Goal: Transaction & Acquisition: Obtain resource

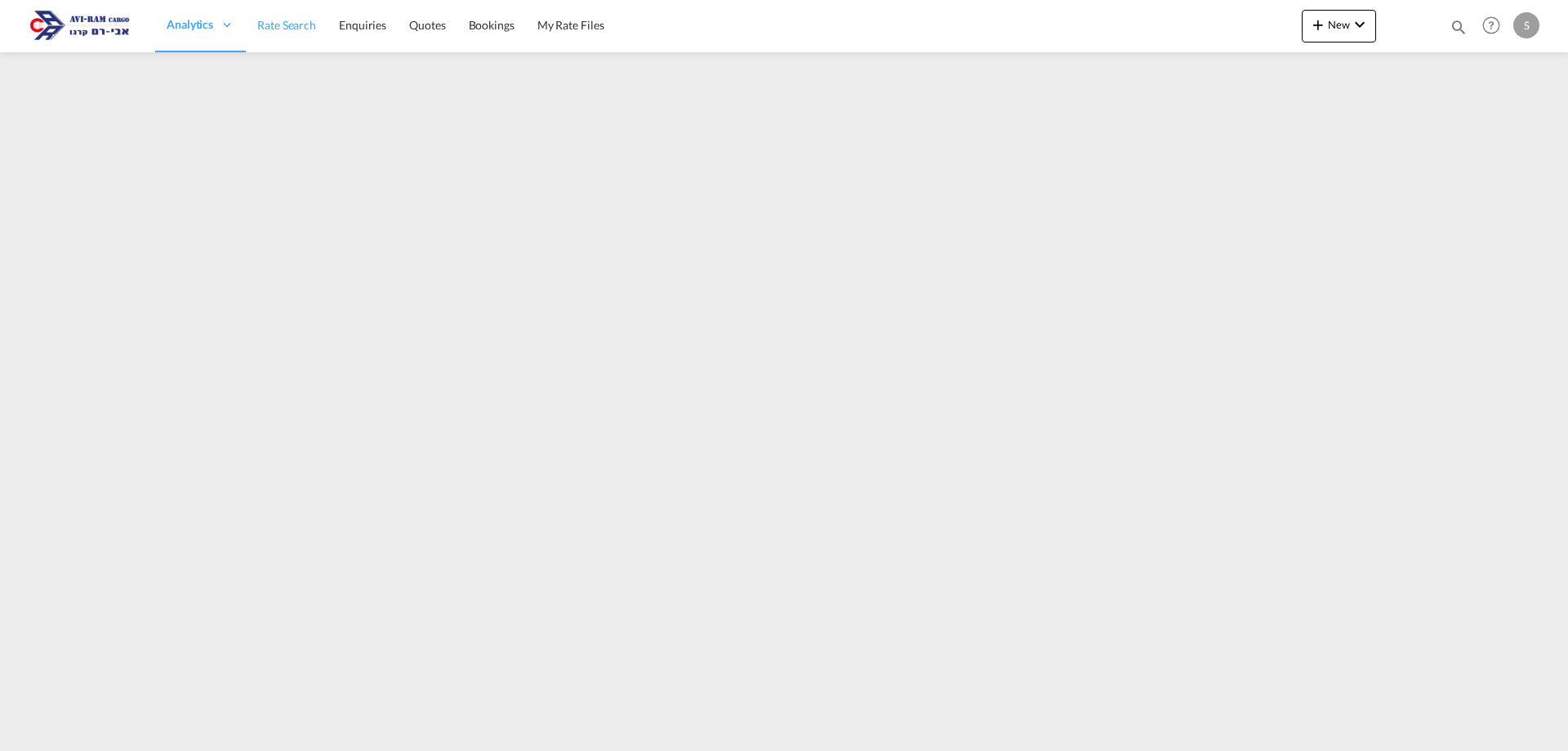
click at [267, 23] on span "Rate Search" at bounding box center [286, 25] width 59 height 14
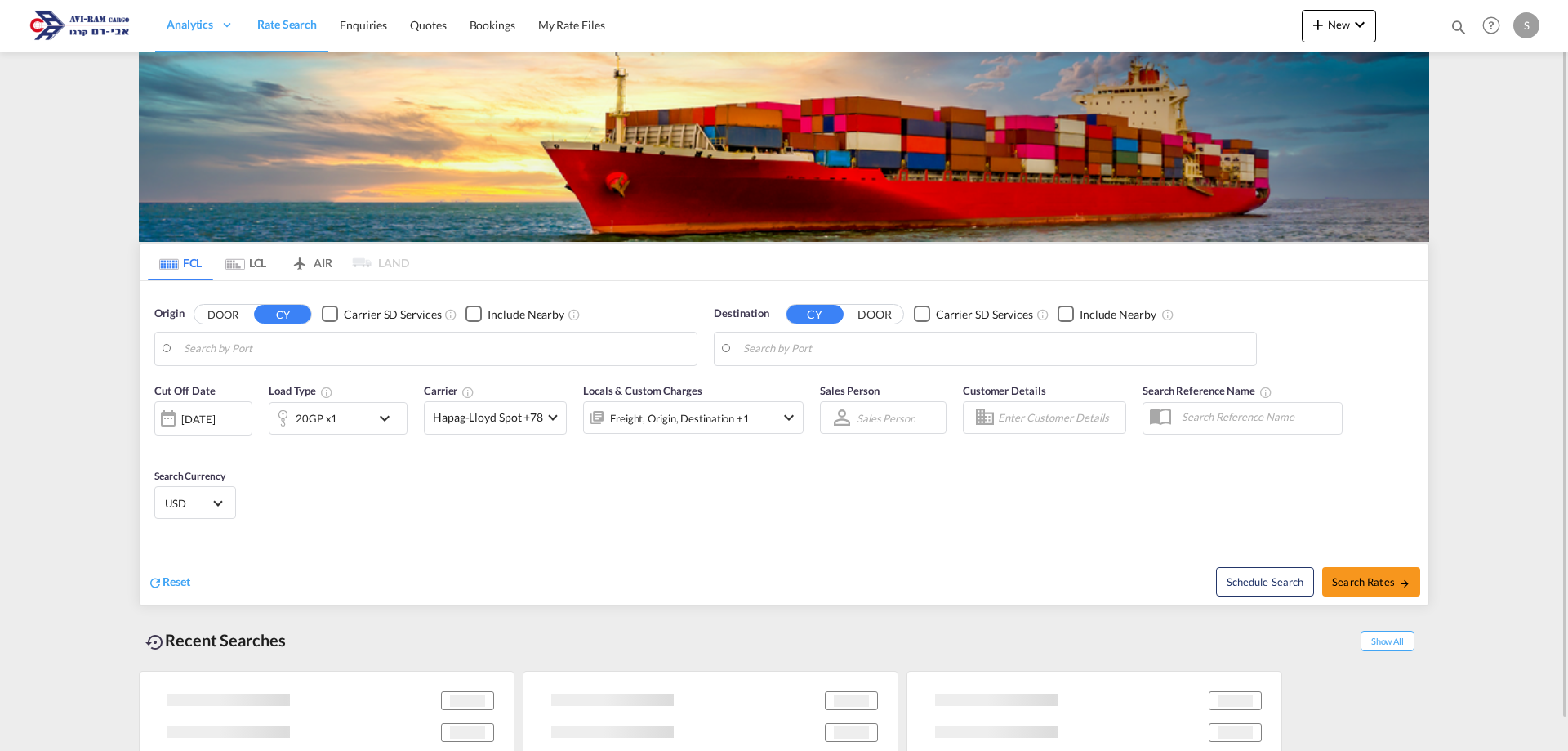
type input "[GEOGRAPHIC_DATA], TRIST"
type input "Ashdod, ILASH"
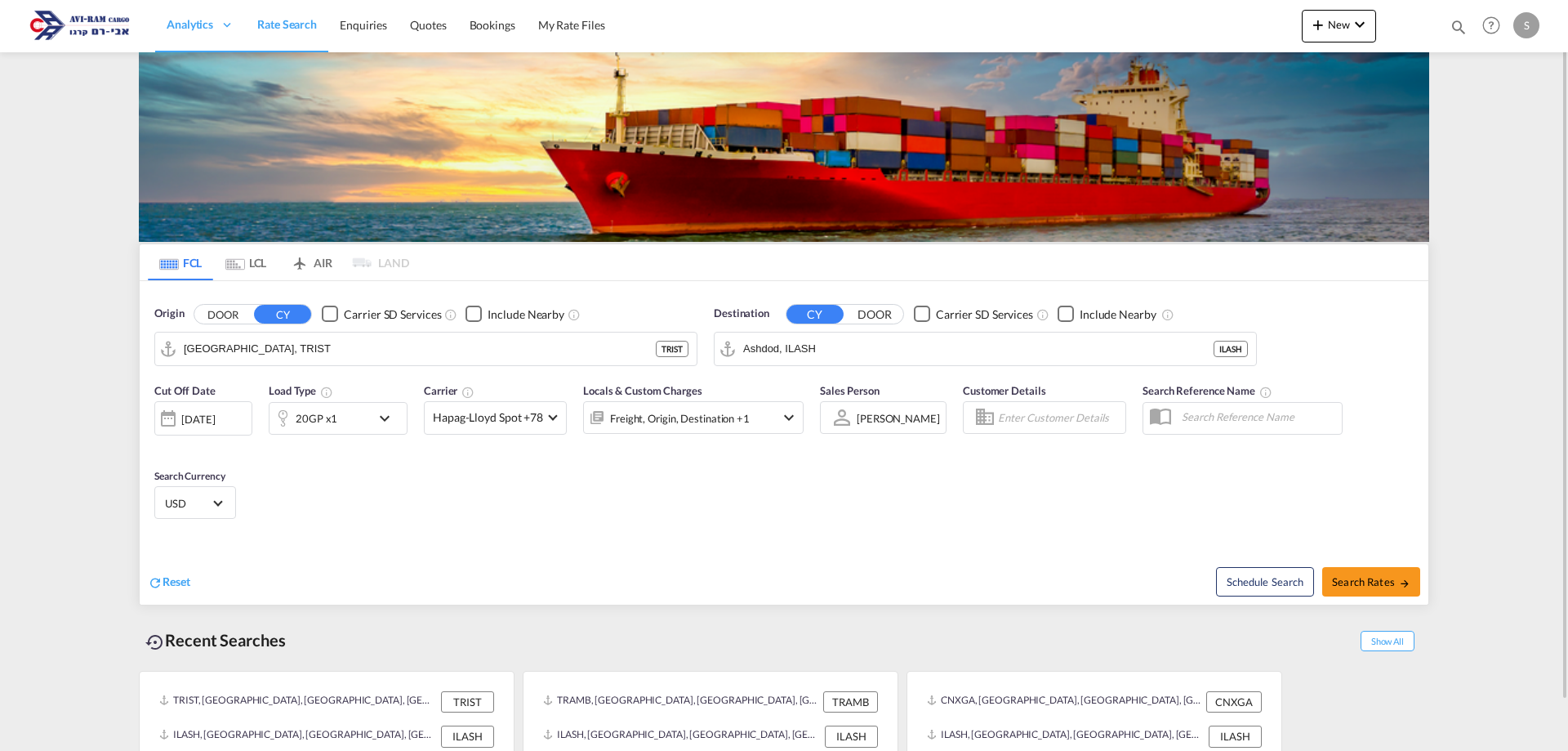
drag, startPoint x: 261, startPoint y: 251, endPoint x: 257, endPoint y: 272, distance: 21.4
click at [261, 250] on md-tab-item "LCL" at bounding box center [245, 262] width 65 height 36
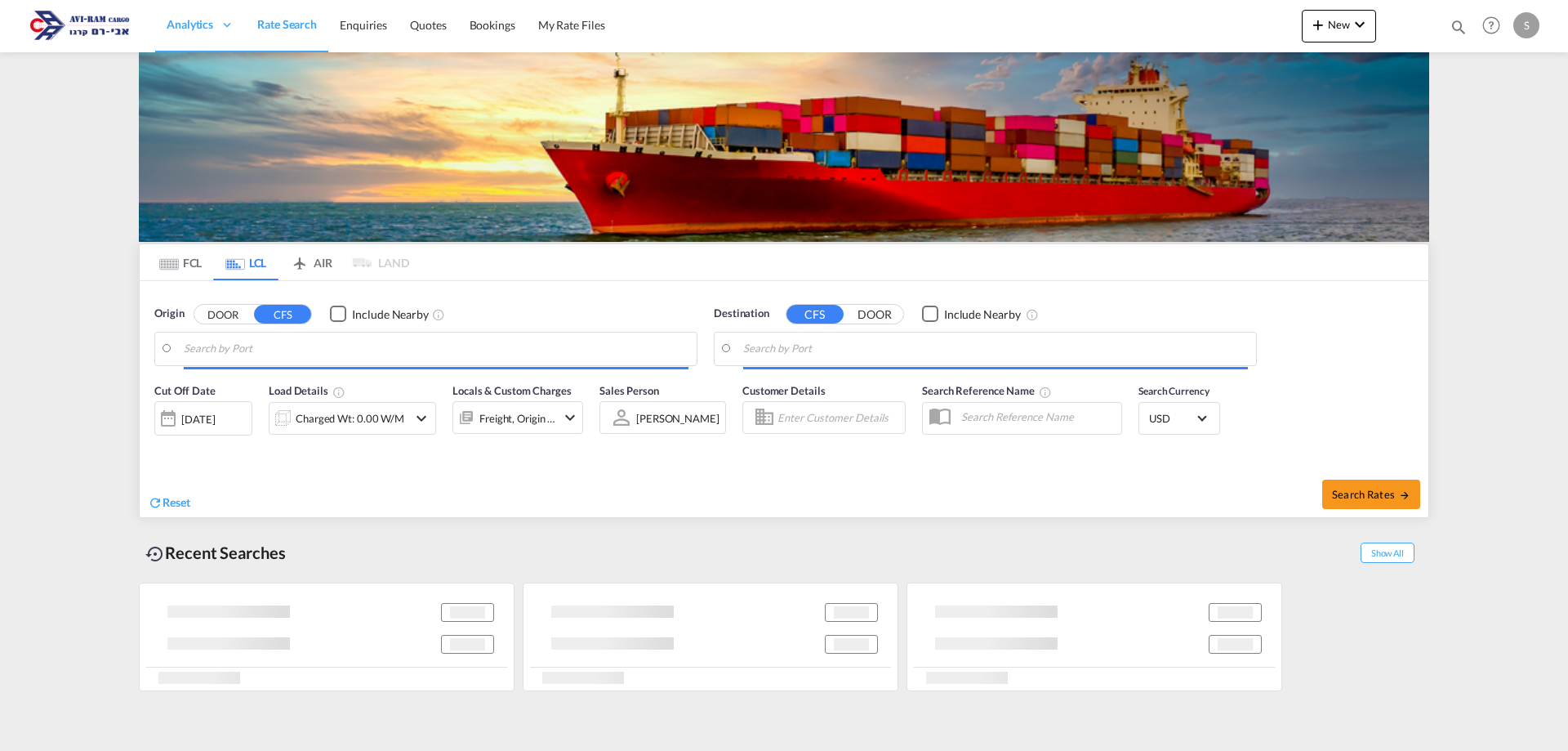
type input "Fos-[GEOGRAPHIC_DATA], [GEOGRAPHIC_DATA]"
type input "Ashdod, ILASH"
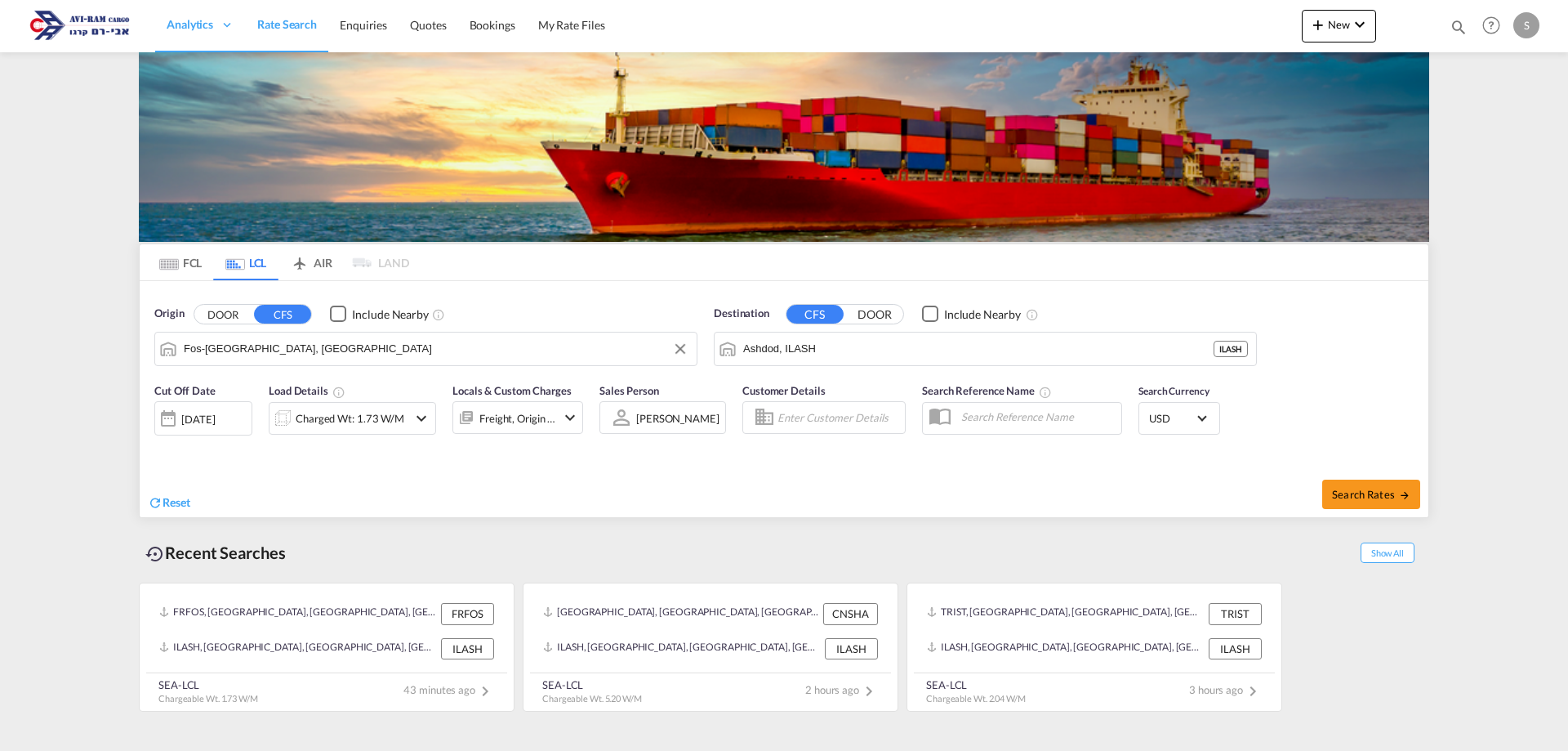
click at [271, 346] on input "Fos-[GEOGRAPHIC_DATA], [GEOGRAPHIC_DATA]" at bounding box center [436, 349] width 505 height 25
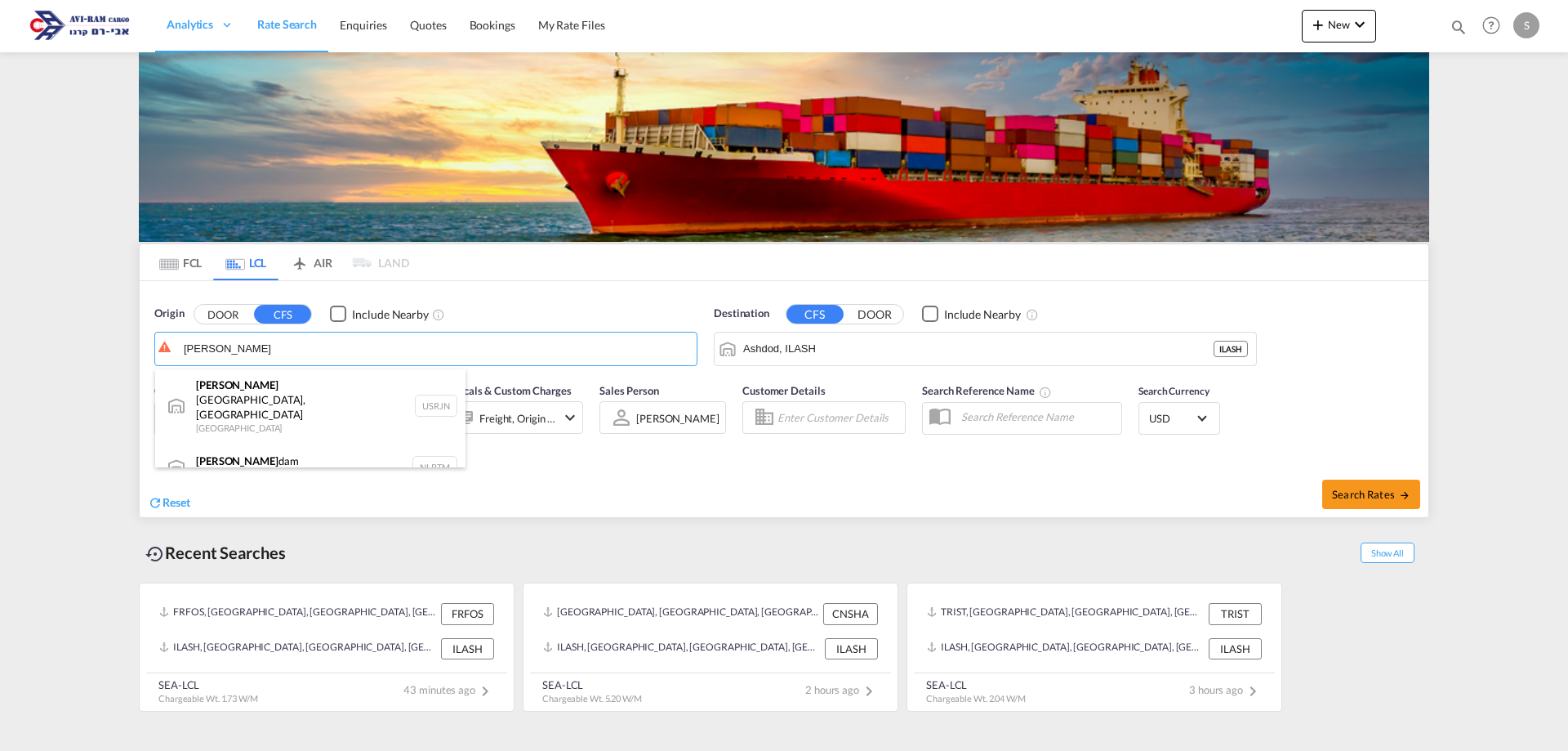
click at [274, 443] on div "[PERSON_NAME] dam [GEOGRAPHIC_DATA] NLRTM" at bounding box center [310, 467] width 310 height 49
type input "[GEOGRAPHIC_DATA], NLRTM"
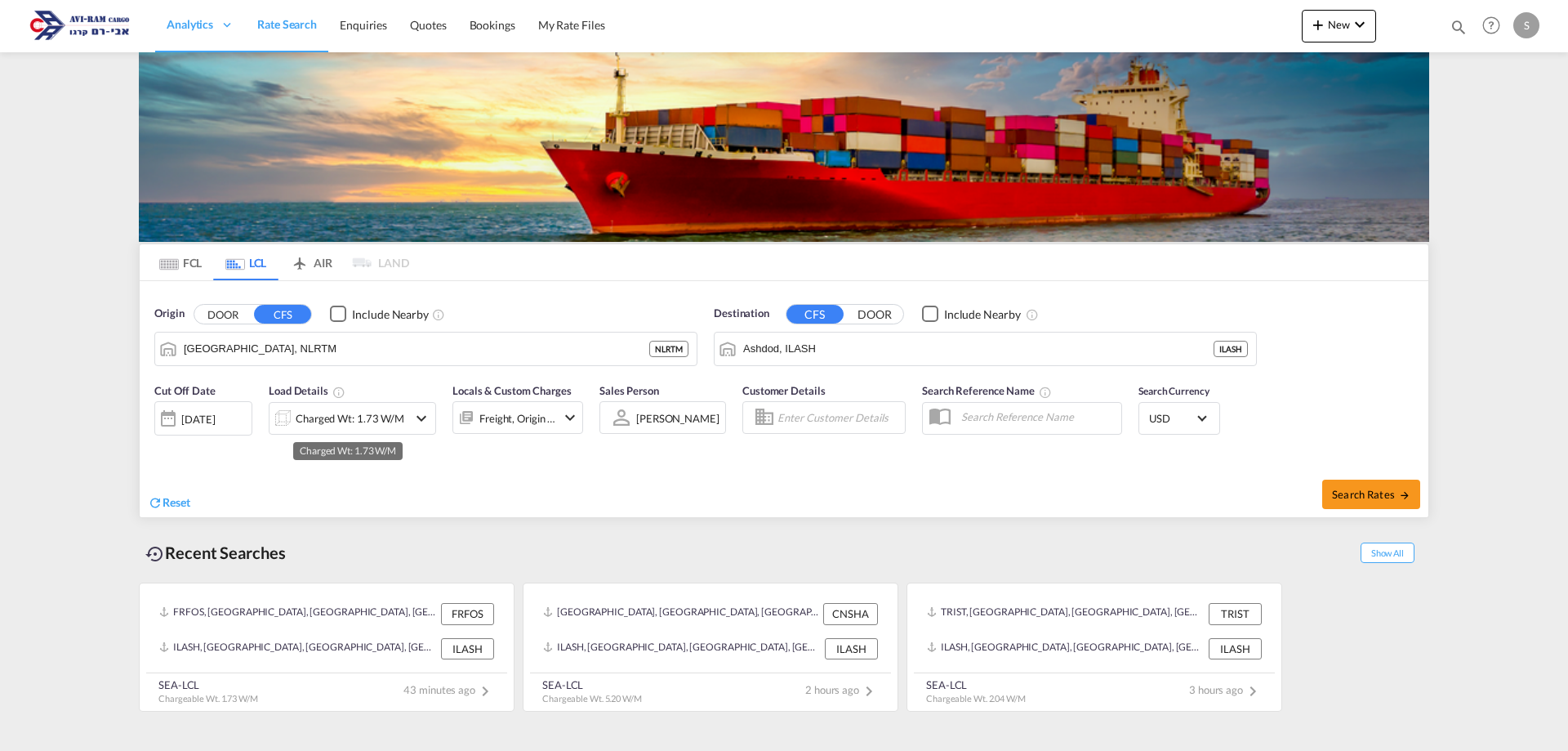
click at [318, 415] on div "Charged Wt: 1.73 W/M" at bounding box center [350, 418] width 109 height 23
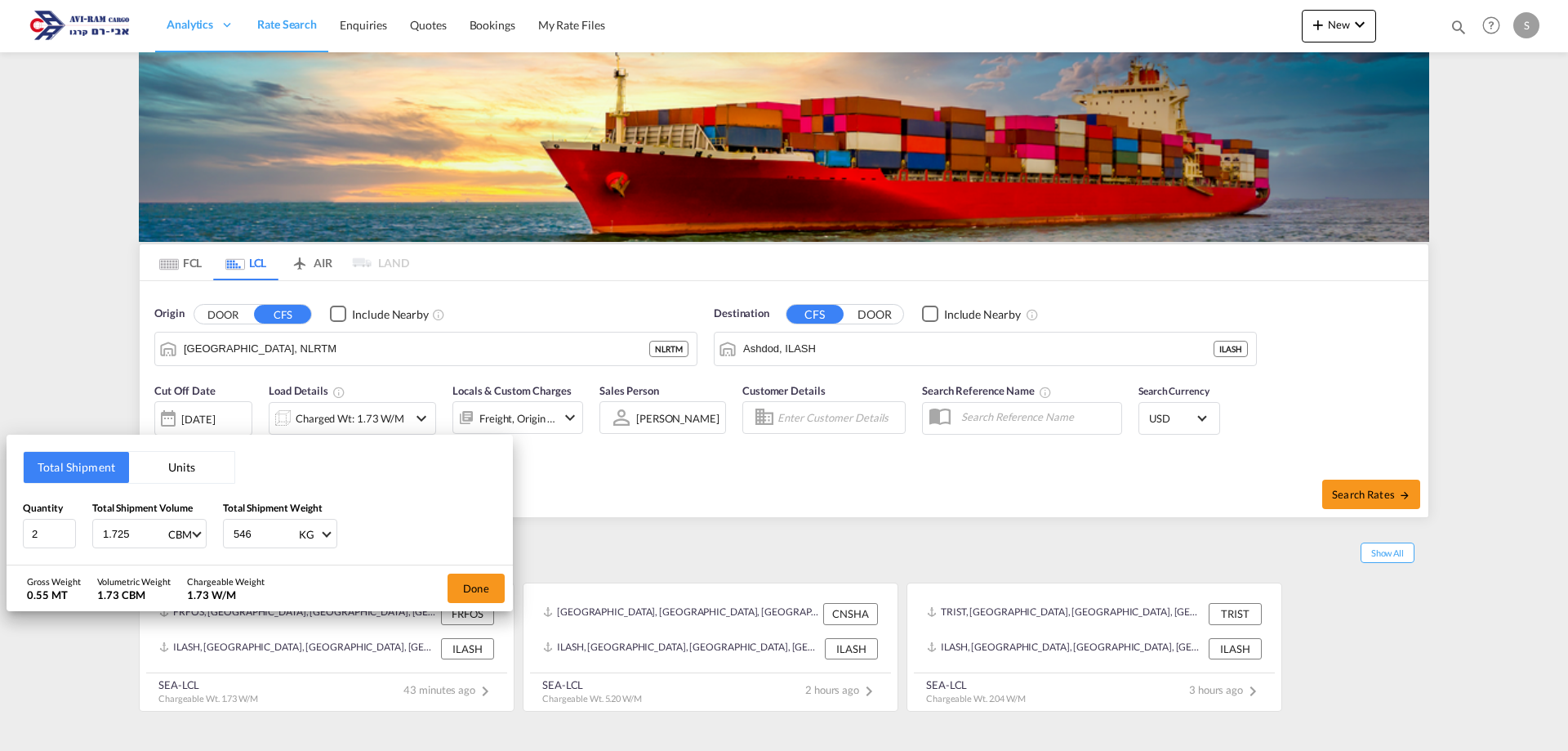
click at [153, 464] on button "Units" at bounding box center [181, 468] width 106 height 31
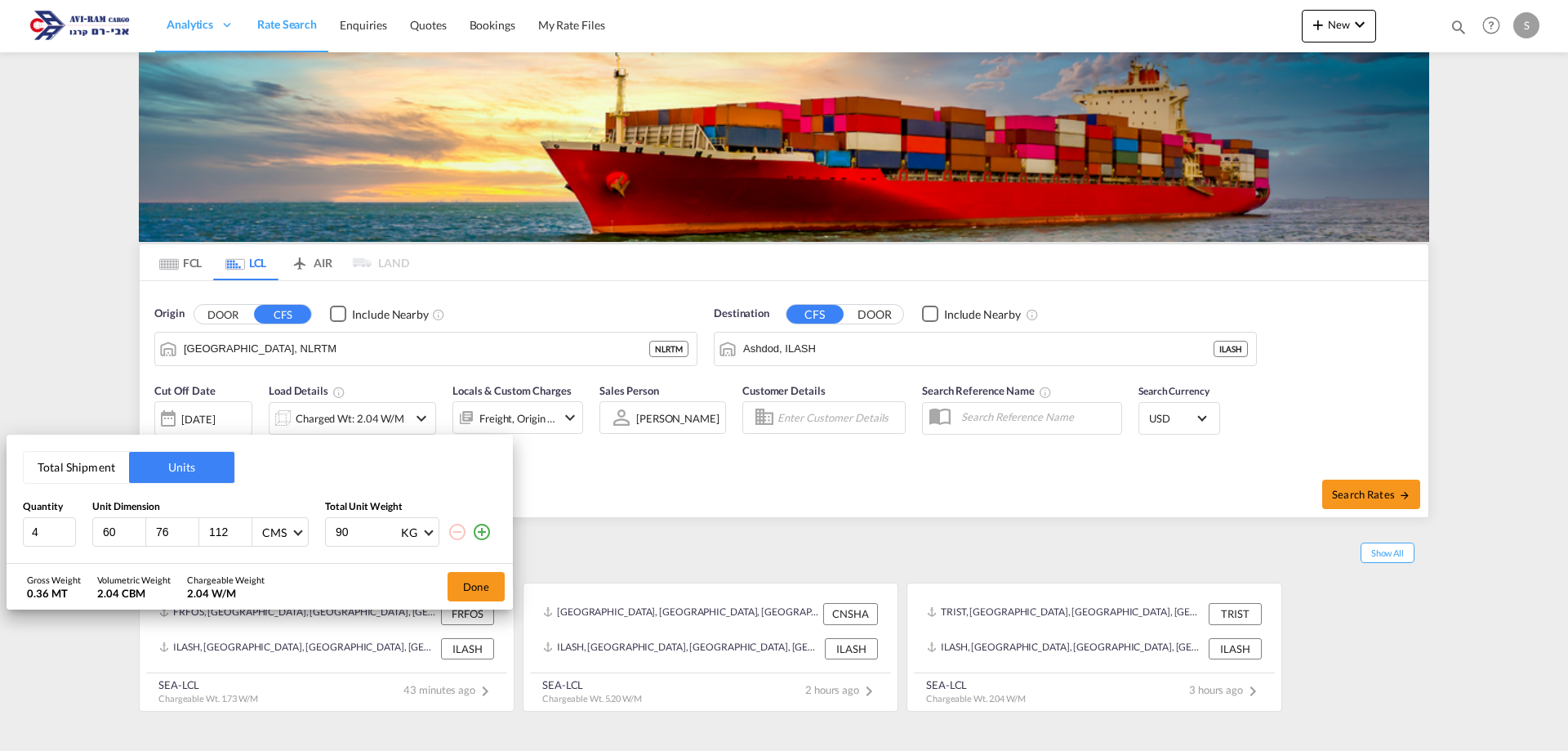
click at [113, 465] on button "Total Shipment" at bounding box center [77, 468] width 106 height 31
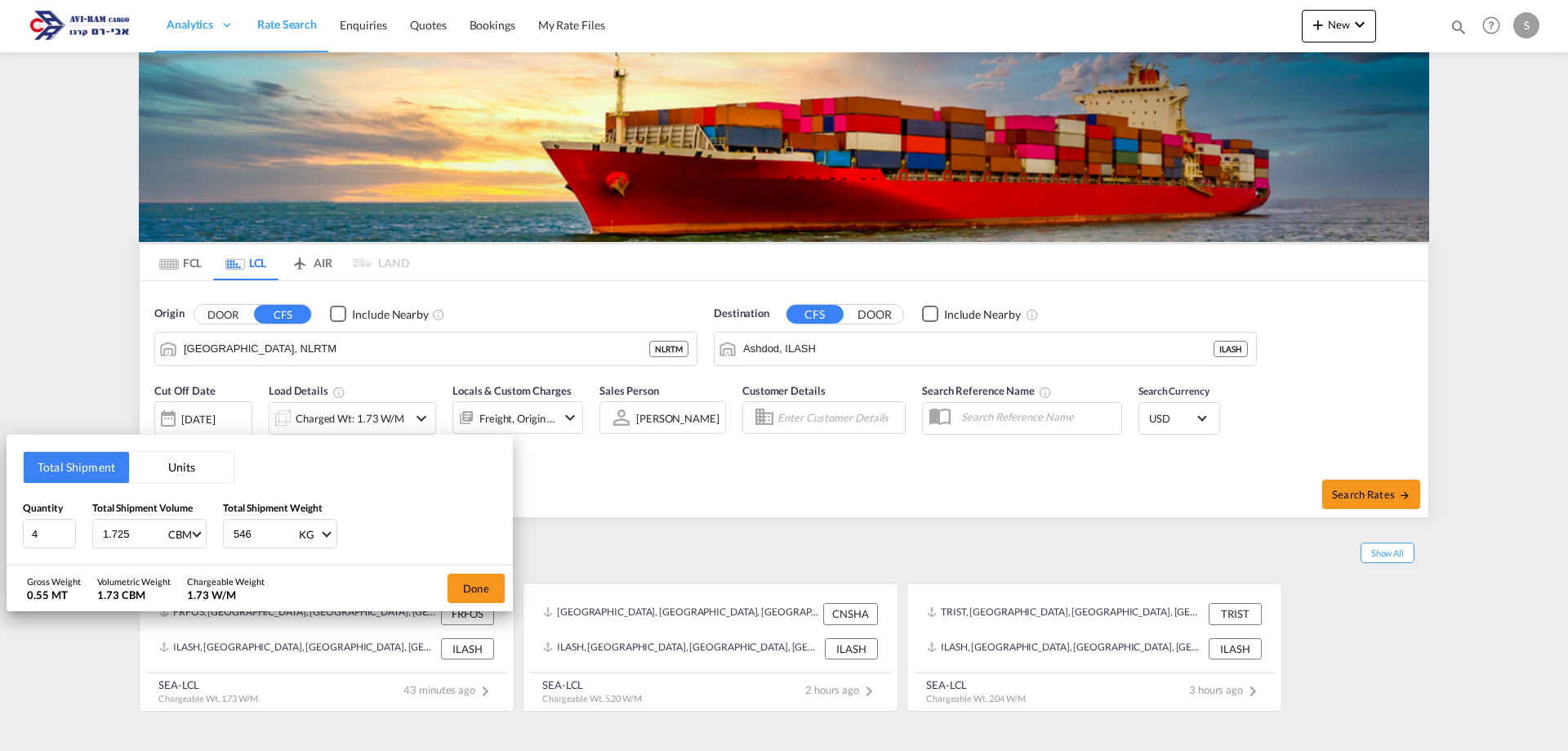
click at [478, 575] on button "Done" at bounding box center [476, 588] width 57 height 30
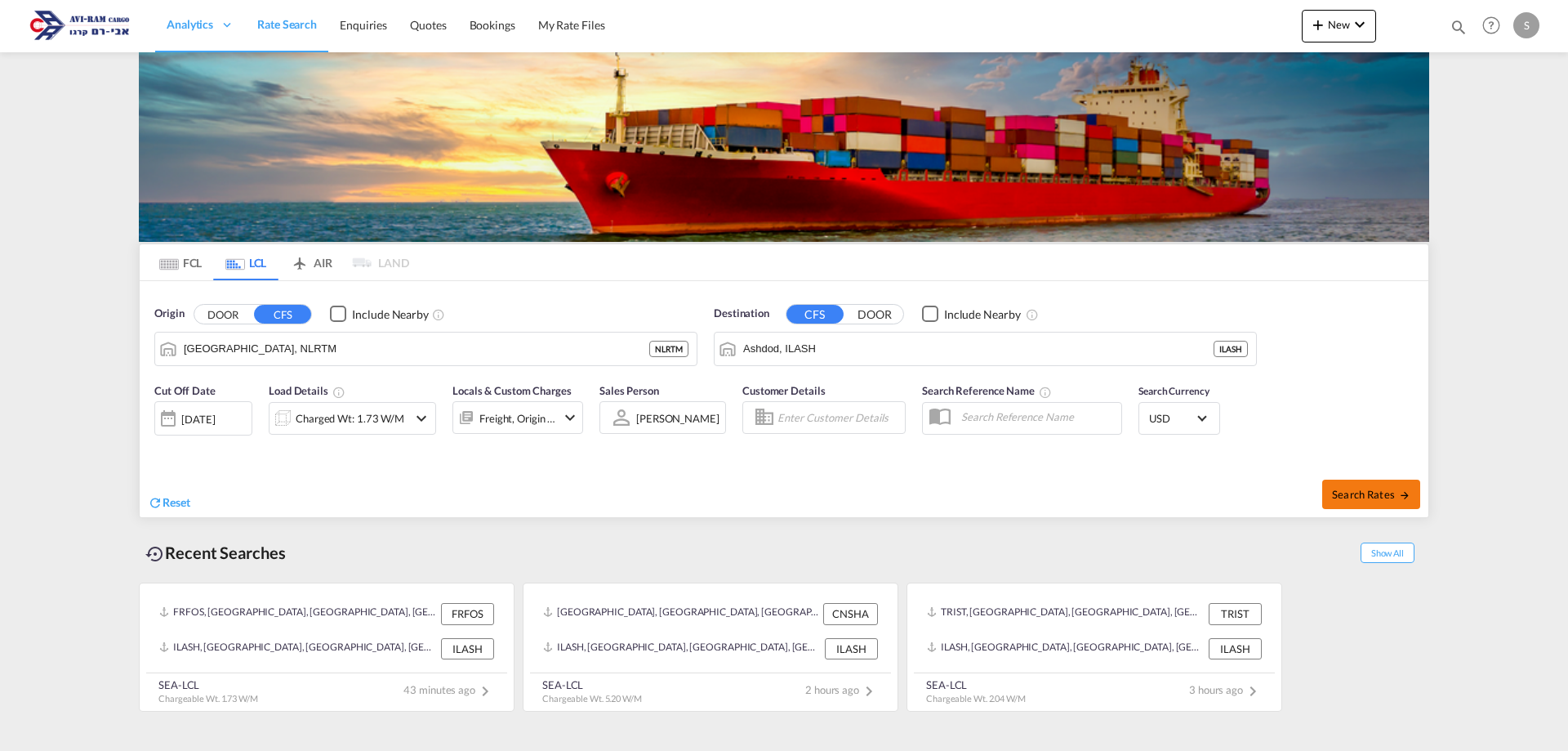
click at [1354, 493] on span "Search Rates" at bounding box center [1371, 494] width 78 height 13
type input "NLRTM to ILASH / [DATE]"
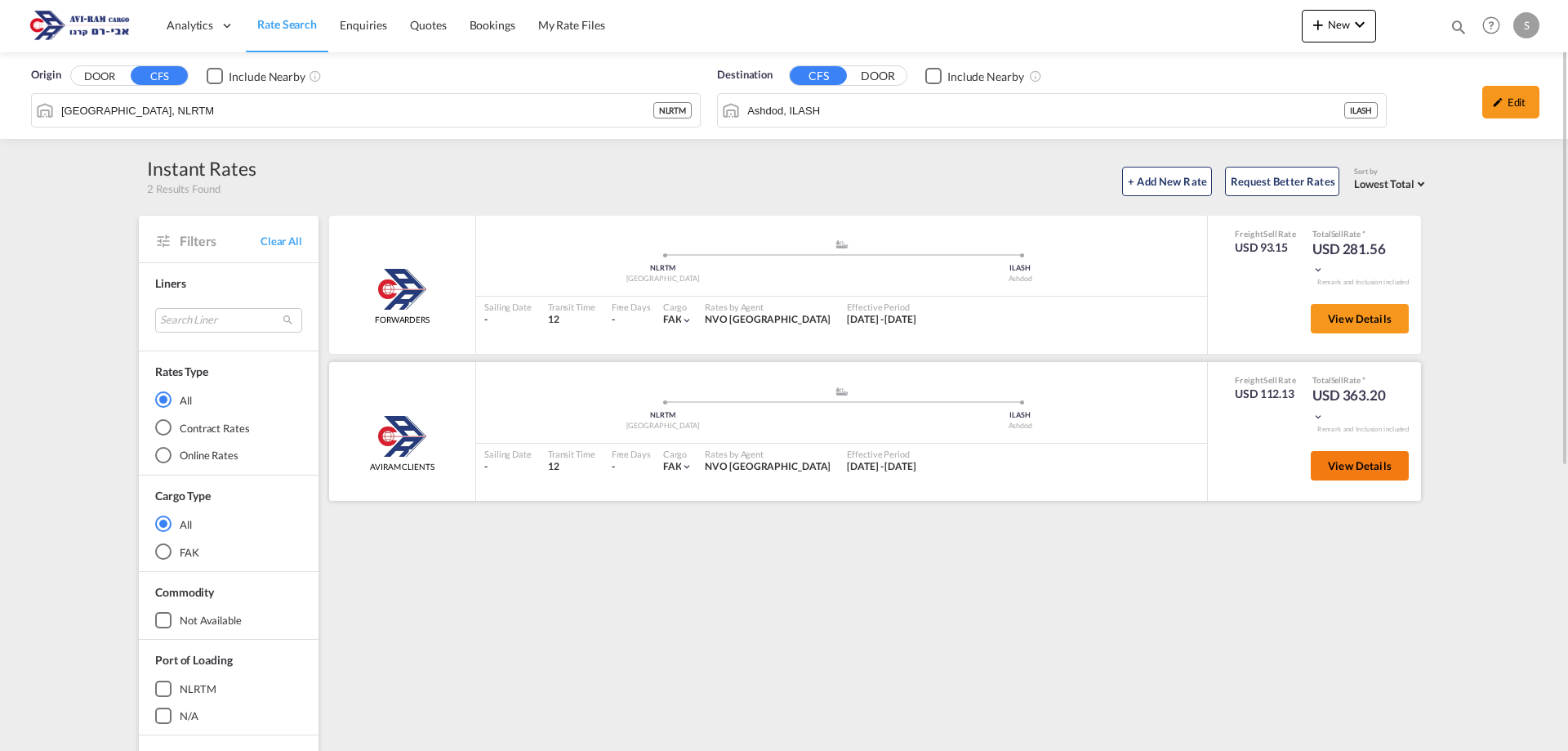
click at [1330, 456] on button "View Details" at bounding box center [1359, 466] width 98 height 30
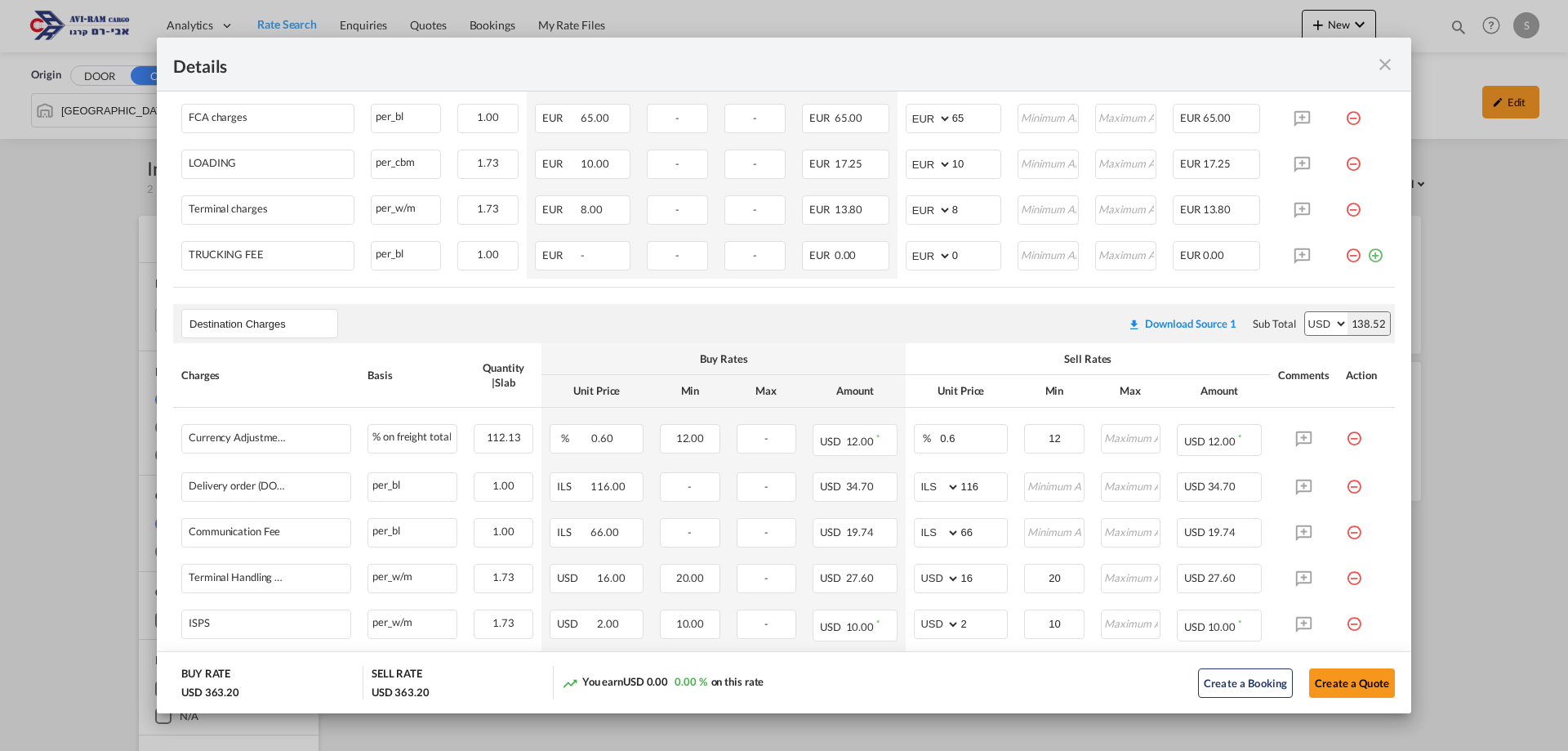
scroll to position [356, 0]
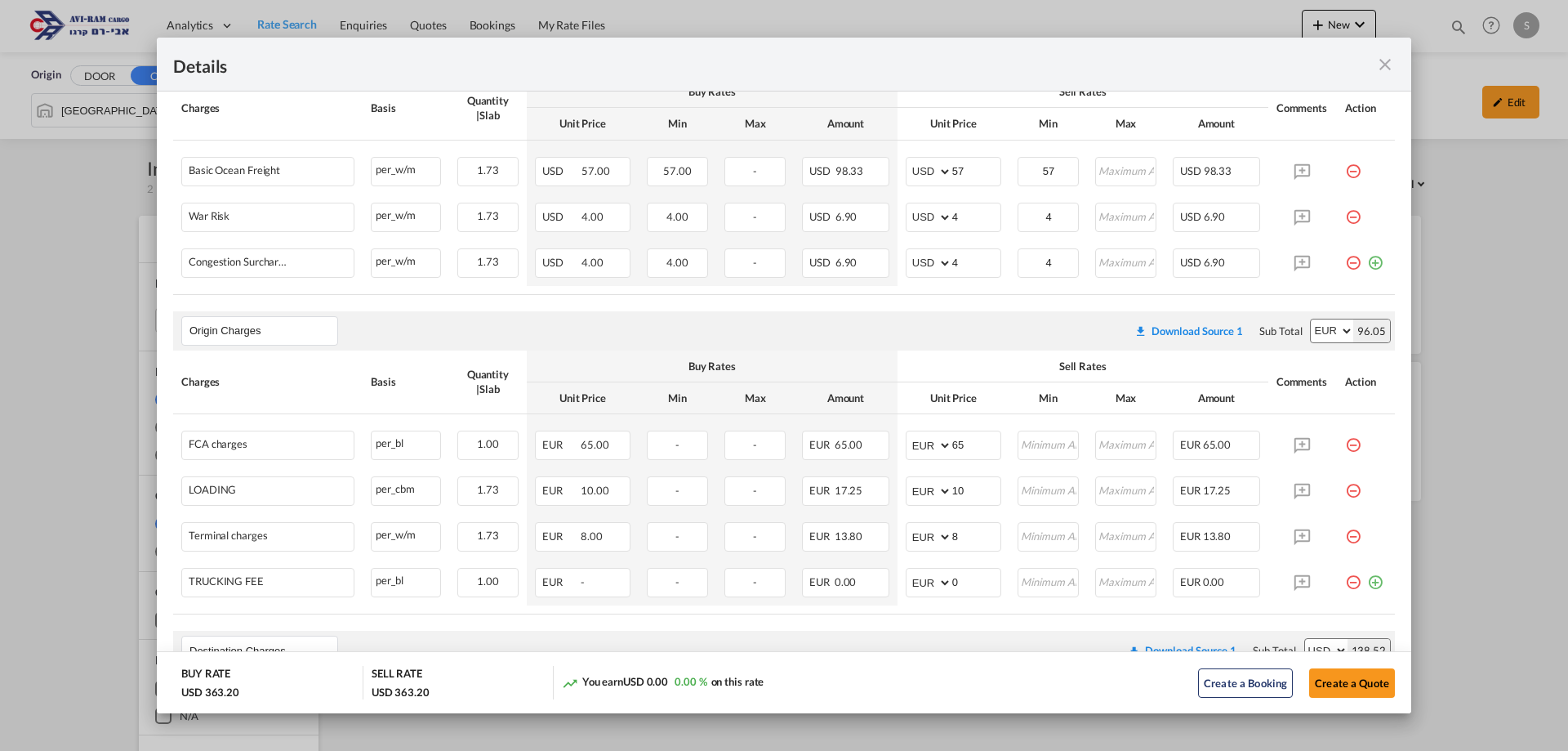
click at [1392, 64] on md-icon "icon-close fg-AAA8AD m-0 cursor" at bounding box center [1385, 64] width 20 height 20
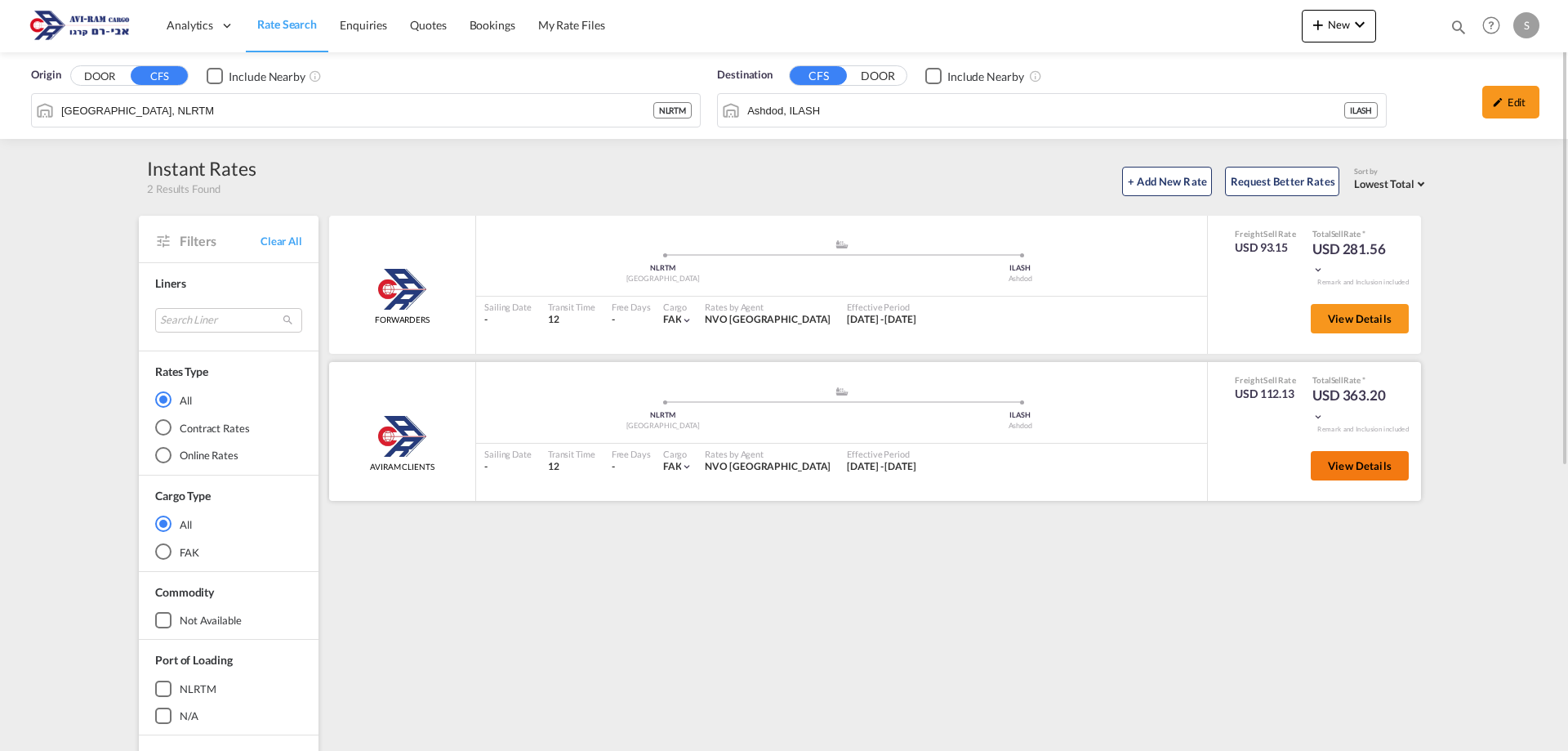
click at [1363, 468] on span "View Details" at bounding box center [1359, 465] width 64 height 13
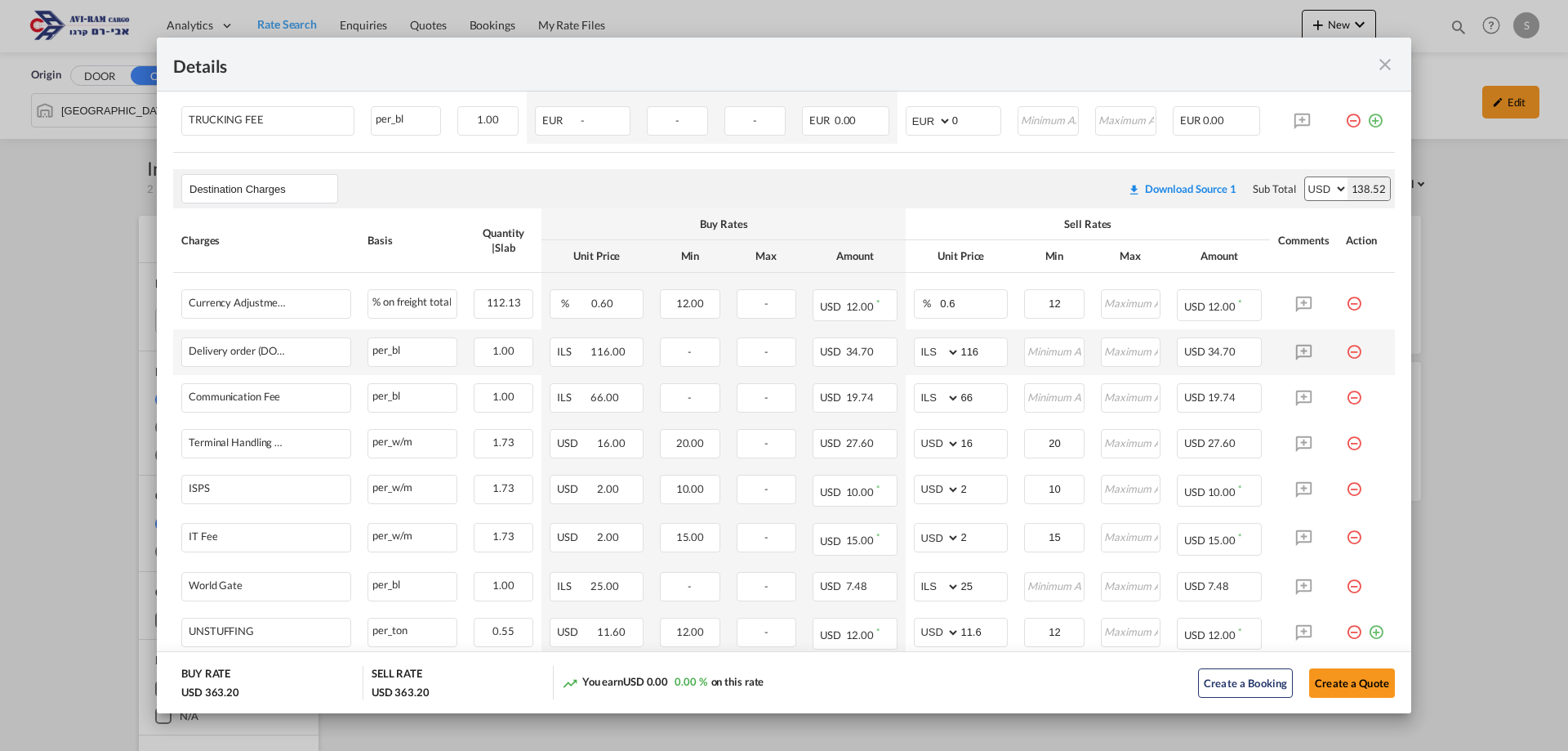
scroll to position [899, 0]
